Goal: Transaction & Acquisition: Purchase product/service

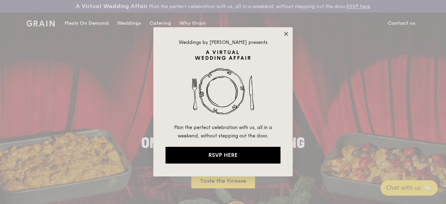
click at [284, 31] on icon at bounding box center [286, 34] width 6 height 6
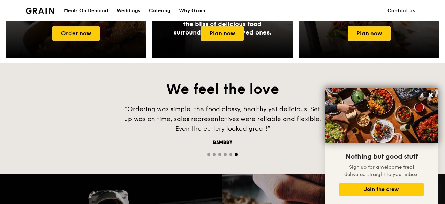
scroll to position [326, 0]
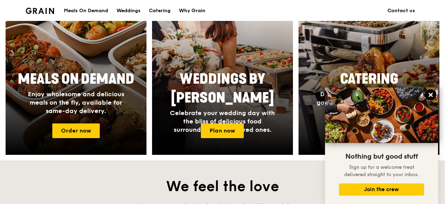
click at [434, 94] on icon at bounding box center [431, 95] width 6 height 6
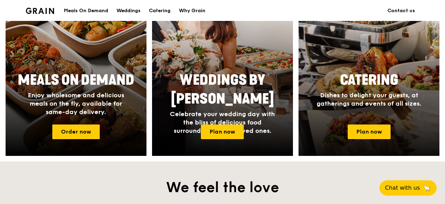
scroll to position [361, 0]
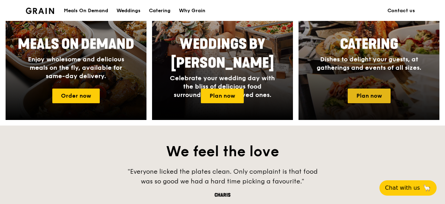
click at [383, 101] on link "Plan now" at bounding box center [369, 96] width 43 height 15
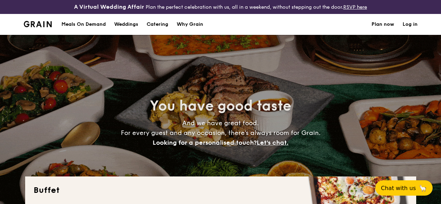
select select
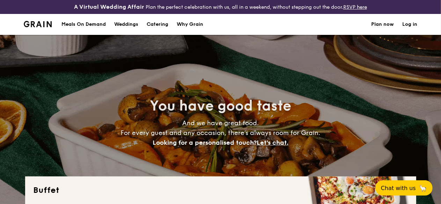
click at [152, 29] on h1 "Catering" at bounding box center [157, 24] width 22 height 21
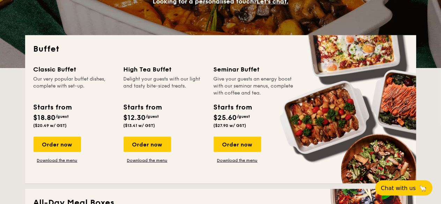
scroll to position [174, 0]
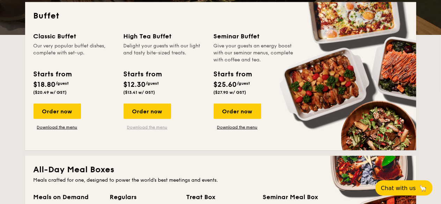
click at [147, 130] on link "Download the menu" at bounding box center [146, 128] width 47 height 6
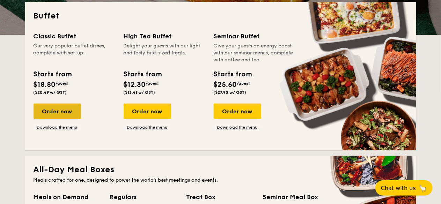
click at [52, 116] on div "Order now" at bounding box center [56, 111] width 47 height 15
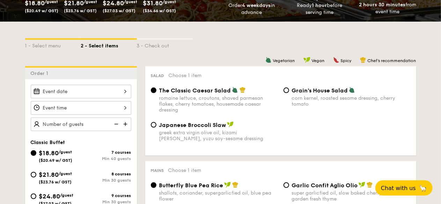
scroll to position [140, 0]
